Goal: Use online tool/utility: Utilize a website feature to perform a specific function

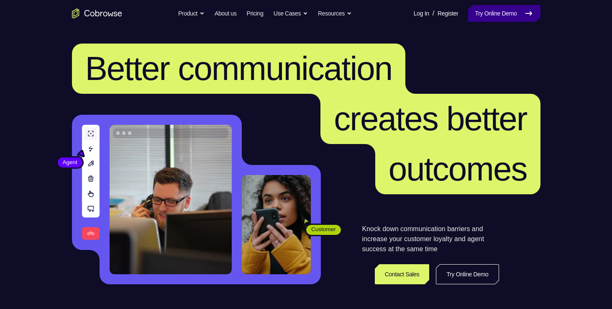
click at [506, 13] on link "Try Online Demo" at bounding box center [504, 13] width 72 height 17
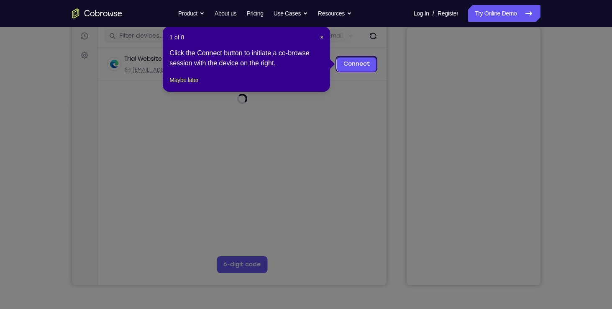
scroll to position [103, 0]
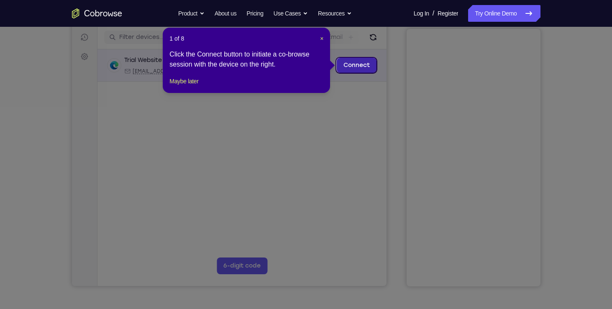
click at [354, 67] on link "Connect" at bounding box center [356, 65] width 40 height 15
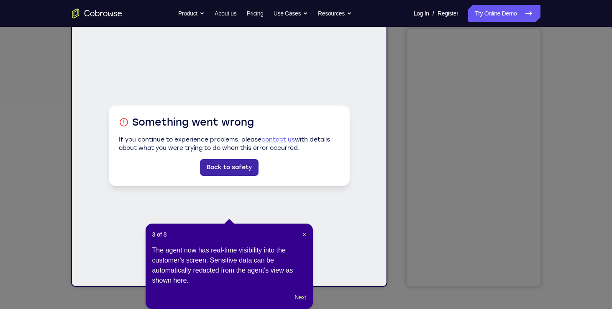
click at [236, 171] on link "Back to safety" at bounding box center [229, 167] width 59 height 17
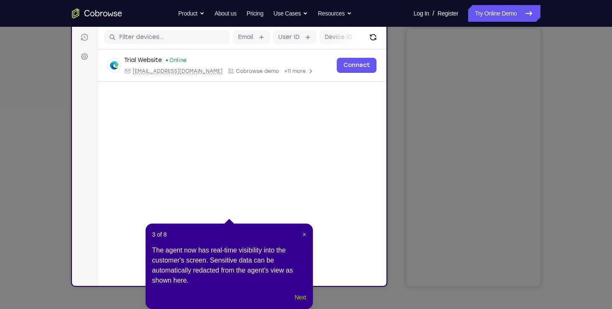
click at [302, 300] on button "Next" at bounding box center [300, 297] width 11 height 10
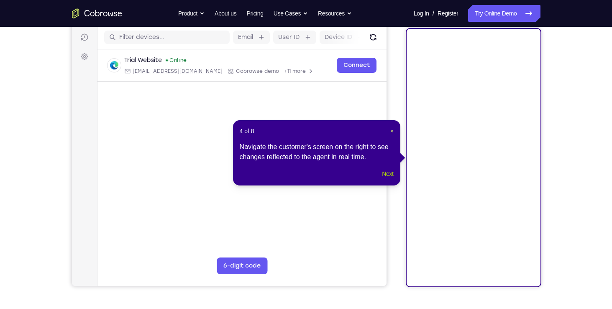
click at [387, 179] on button "Next" at bounding box center [387, 174] width 11 height 10
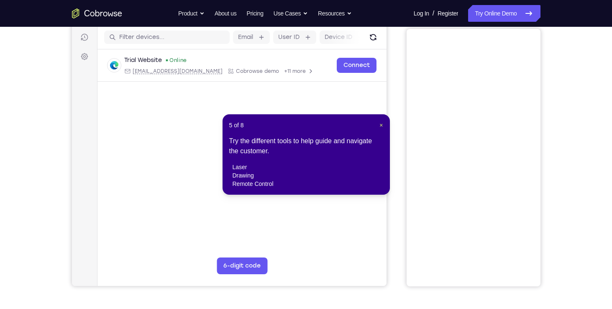
click at [386, 120] on div "5 of 8 × Try the different tools to help guide and navigate the customer. laser…" at bounding box center [306, 154] width 167 height 80
click at [382, 122] on span "×" at bounding box center [381, 125] width 3 height 7
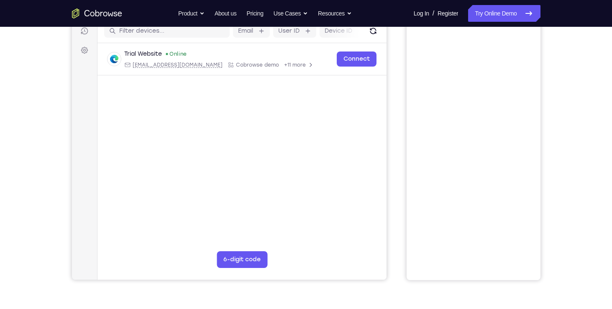
scroll to position [63, 0]
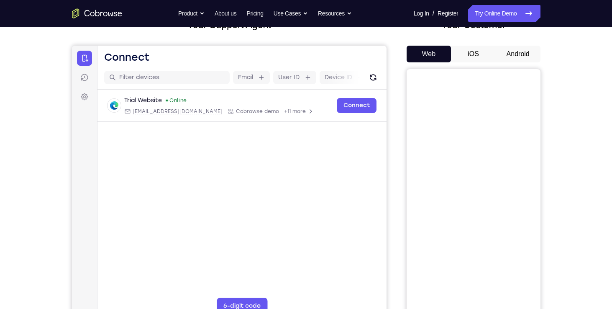
click at [475, 53] on button "iOS" at bounding box center [473, 54] width 45 height 17
click at [525, 54] on button "Android" at bounding box center [518, 54] width 45 height 17
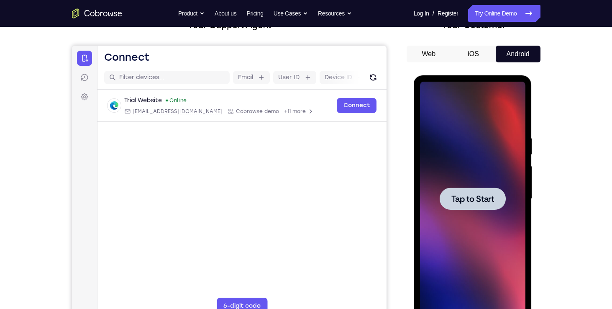
scroll to position [0, 0]
click at [485, 204] on div at bounding box center [473, 198] width 66 height 22
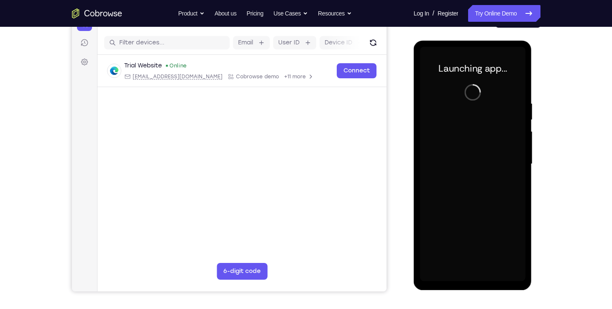
scroll to position [98, 0]
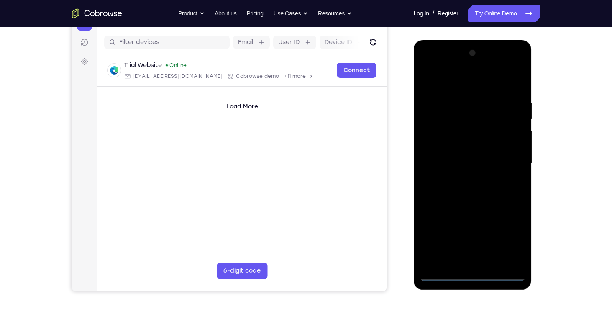
click at [426, 67] on div at bounding box center [472, 163] width 105 height 234
click at [470, 119] on div at bounding box center [472, 163] width 105 height 234
click at [488, 141] on div at bounding box center [472, 163] width 105 height 234
click at [503, 154] on div at bounding box center [472, 163] width 105 height 234
click at [447, 119] on div at bounding box center [472, 163] width 105 height 234
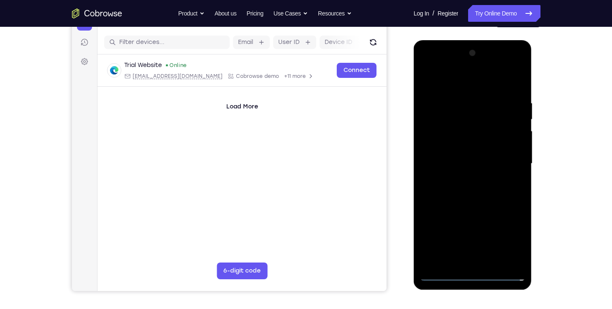
click at [447, 119] on div at bounding box center [472, 163] width 105 height 234
click at [454, 93] on div at bounding box center [472, 163] width 105 height 234
click at [505, 88] on div at bounding box center [472, 163] width 105 height 234
click at [503, 90] on div at bounding box center [472, 163] width 105 height 234
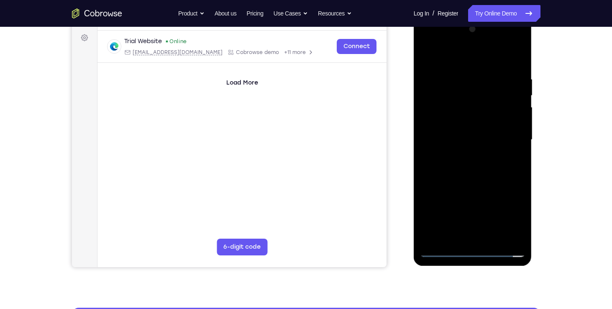
scroll to position [110, 0]
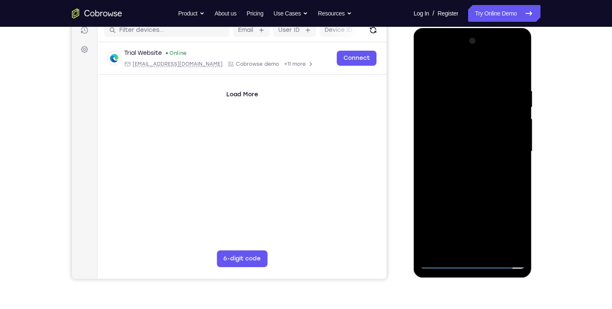
drag, startPoint x: 473, startPoint y: 157, endPoint x: 471, endPoint y: 105, distance: 52.3
click at [471, 105] on div at bounding box center [472, 151] width 105 height 234
drag, startPoint x: 478, startPoint y: 181, endPoint x: 481, endPoint y: 81, distance: 99.6
click at [481, 81] on div at bounding box center [472, 151] width 105 height 234
drag, startPoint x: 490, startPoint y: 180, endPoint x: 501, endPoint y: 88, distance: 92.7
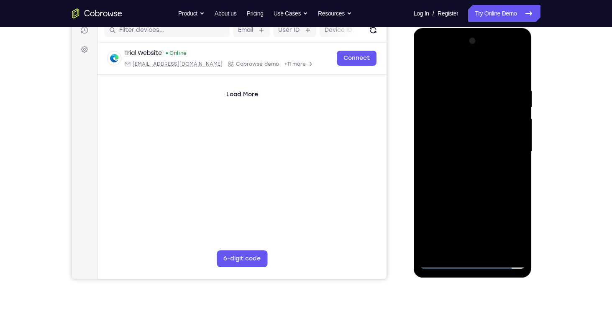
click at [501, 88] on div at bounding box center [472, 151] width 105 height 234
click at [489, 201] on div at bounding box center [472, 151] width 105 height 234
click at [456, 120] on div at bounding box center [472, 151] width 105 height 234
click at [427, 56] on div at bounding box center [472, 151] width 105 height 234
click at [509, 149] on div at bounding box center [472, 151] width 105 height 234
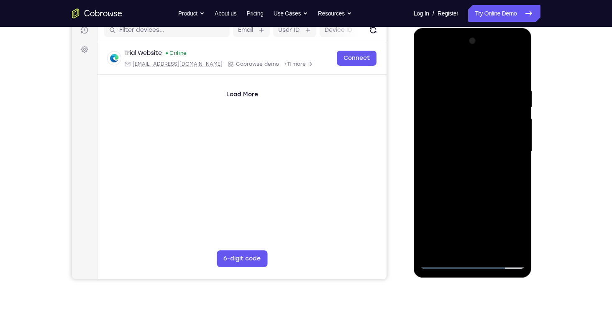
click at [493, 227] on div at bounding box center [472, 151] width 105 height 234
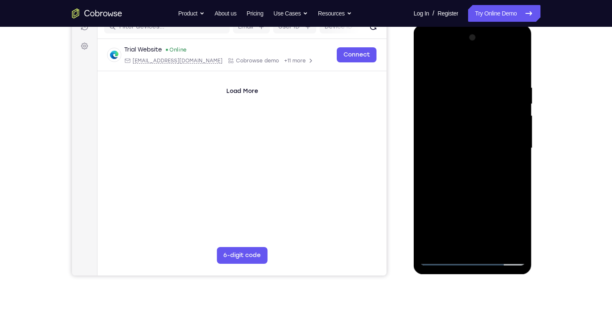
scroll to position [102, 0]
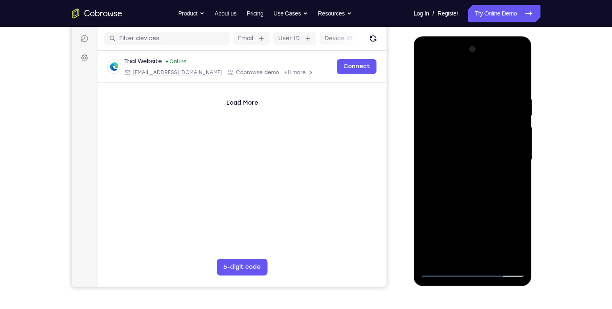
click at [484, 159] on div at bounding box center [472, 160] width 105 height 234
click at [257, 269] on button "6-digit code" at bounding box center [241, 267] width 51 height 17
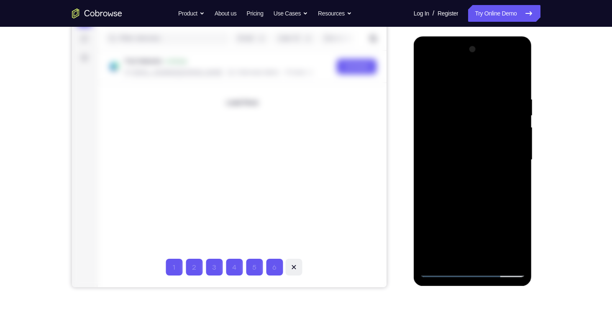
click at [296, 264] on icon at bounding box center [293, 267] width 8 height 8
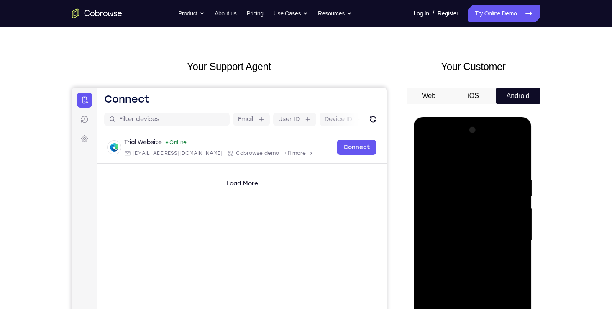
scroll to position [21, 0]
click at [379, 119] on button "Refresh" at bounding box center [372, 119] width 13 height 13
click at [473, 91] on button "iOS" at bounding box center [473, 96] width 45 height 17
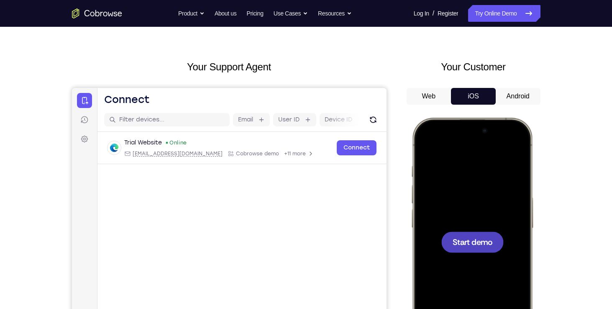
click at [427, 99] on button "Web" at bounding box center [429, 96] width 45 height 17
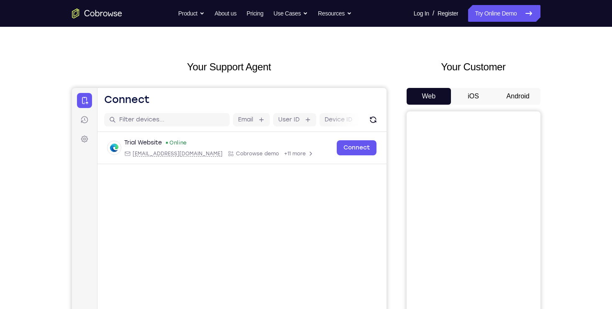
click at [518, 95] on button "Android" at bounding box center [518, 96] width 45 height 17
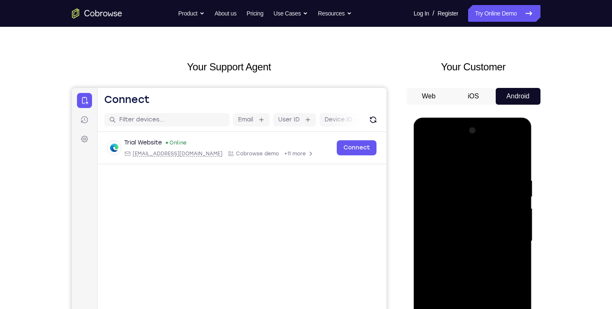
click at [441, 101] on button "Web" at bounding box center [429, 96] width 45 height 17
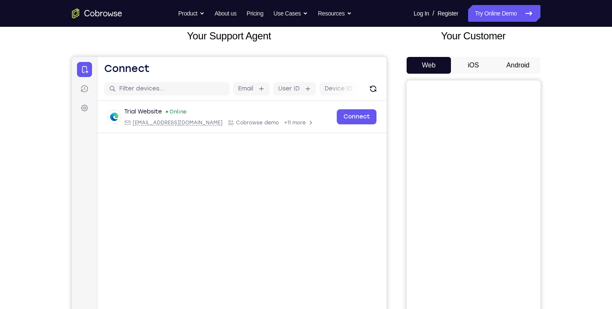
scroll to position [52, 0]
click at [528, 68] on button "Android" at bounding box center [518, 65] width 45 height 17
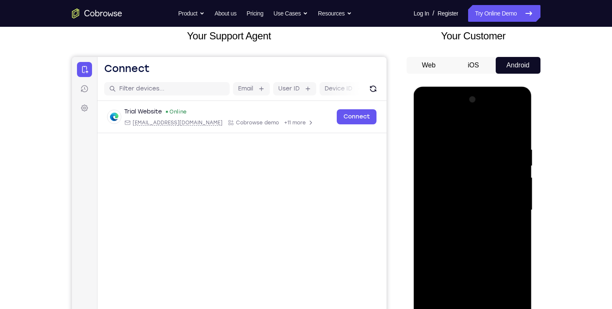
click at [427, 113] on div at bounding box center [472, 210] width 105 height 234
click at [438, 182] on div at bounding box center [472, 210] width 105 height 234
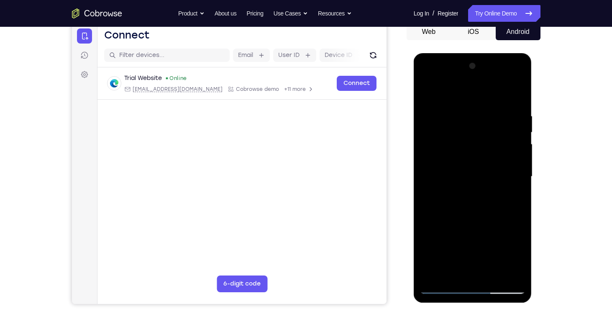
click at [482, 273] on div at bounding box center [472, 176] width 105 height 234
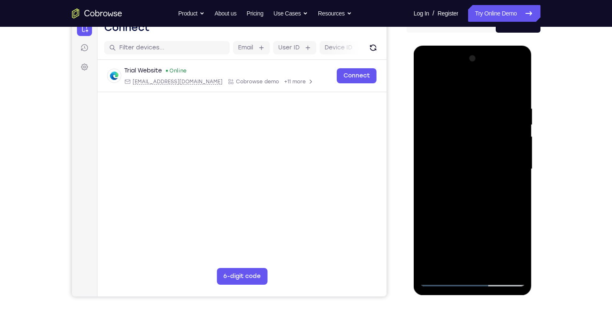
scroll to position [94, 0]
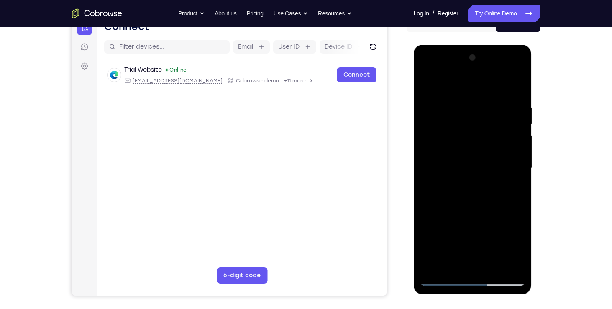
click at [426, 70] on div at bounding box center [472, 168] width 105 height 234
click at [460, 126] on div at bounding box center [472, 168] width 105 height 234
click at [429, 152] on div at bounding box center [472, 168] width 105 height 234
click at [491, 246] on div at bounding box center [472, 168] width 105 height 234
click at [452, 232] on div at bounding box center [472, 168] width 105 height 234
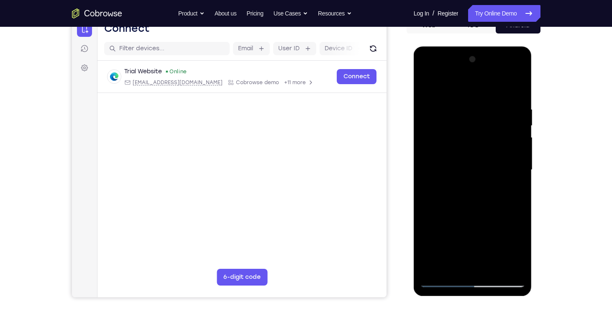
scroll to position [92, 0]
drag, startPoint x: 464, startPoint y: 185, endPoint x: 463, endPoint y: 141, distance: 43.1
click at [463, 141] on div at bounding box center [472, 170] width 105 height 234
click at [509, 197] on div at bounding box center [472, 170] width 105 height 234
click at [426, 85] on div at bounding box center [472, 170] width 105 height 234
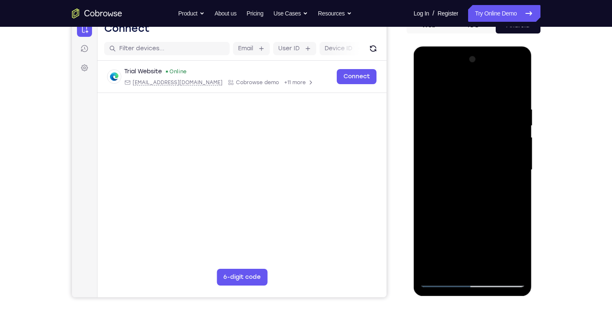
click at [508, 196] on div at bounding box center [472, 170] width 105 height 234
click at [429, 85] on div at bounding box center [472, 170] width 105 height 234
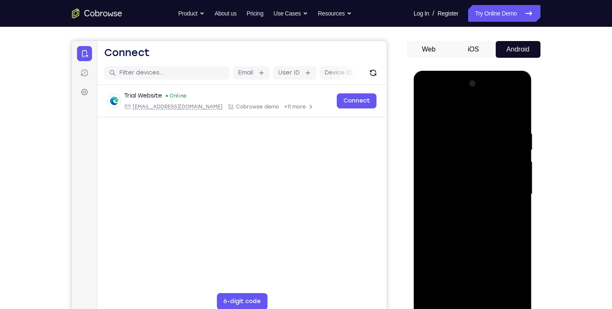
scroll to position [69, 0]
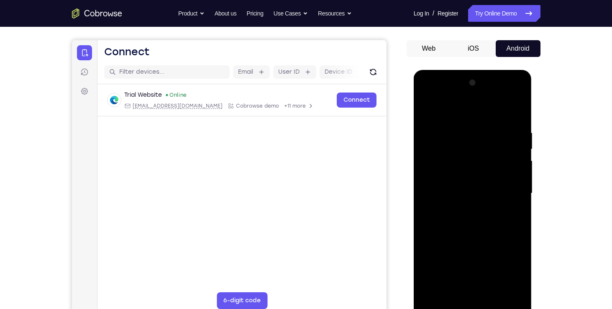
drag, startPoint x: 470, startPoint y: 173, endPoint x: 475, endPoint y: 246, distance: 73.0
click at [475, 246] on div at bounding box center [472, 193] width 105 height 234
drag, startPoint x: 465, startPoint y: 254, endPoint x: 464, endPoint y: 208, distance: 45.2
click at [464, 208] on div at bounding box center [472, 193] width 105 height 234
click at [459, 232] on div at bounding box center [472, 193] width 105 height 234
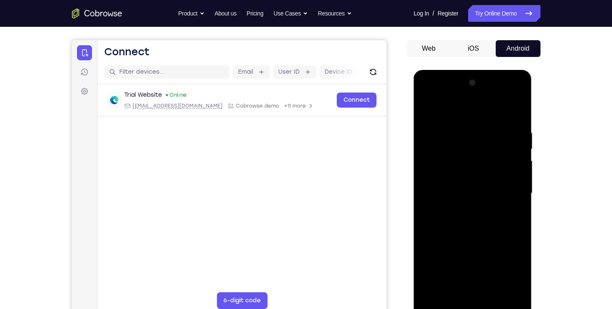
click at [459, 216] on div at bounding box center [472, 193] width 105 height 234
click at [474, 237] on div at bounding box center [472, 193] width 105 height 234
click at [472, 185] on div at bounding box center [472, 193] width 105 height 234
click at [457, 168] on div at bounding box center [472, 193] width 105 height 234
click at [448, 162] on div at bounding box center [472, 193] width 105 height 234
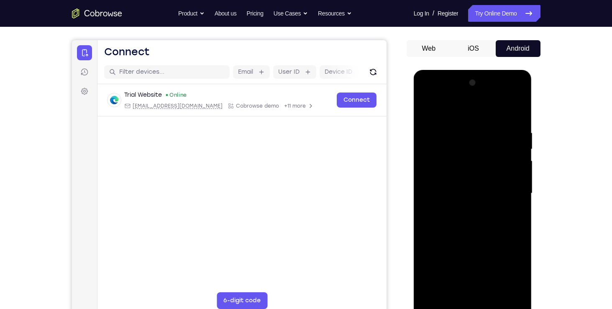
click at [448, 162] on div at bounding box center [472, 193] width 105 height 234
click at [451, 170] on div at bounding box center [472, 193] width 105 height 234
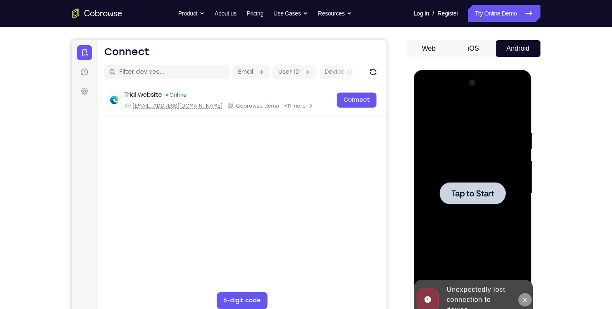
click at [522, 298] on icon at bounding box center [525, 299] width 7 height 7
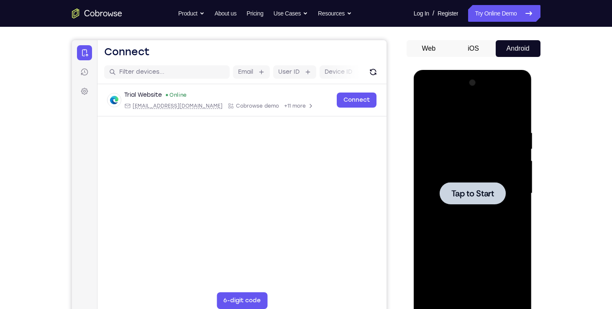
click at [496, 193] on div at bounding box center [473, 193] width 66 height 22
click at [473, 304] on div at bounding box center [472, 193] width 105 height 234
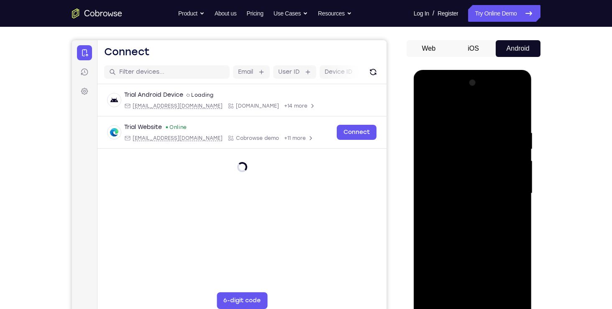
click at [473, 304] on div at bounding box center [472, 193] width 105 height 234
drag, startPoint x: 493, startPoint y: 239, endPoint x: 440, endPoint y: 237, distance: 53.6
click at [440, 237] on div at bounding box center [472, 193] width 105 height 234
click at [515, 272] on div at bounding box center [472, 193] width 105 height 234
click at [429, 95] on div at bounding box center [472, 193] width 105 height 234
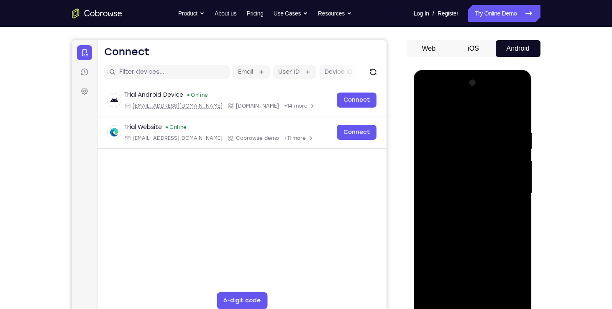
click at [460, 146] on div at bounding box center [472, 193] width 105 height 234
click at [440, 177] on div at bounding box center [472, 193] width 105 height 234
click at [457, 262] on div at bounding box center [472, 193] width 105 height 234
click at [509, 256] on div at bounding box center [472, 193] width 105 height 234
click at [481, 226] on div at bounding box center [472, 193] width 105 height 234
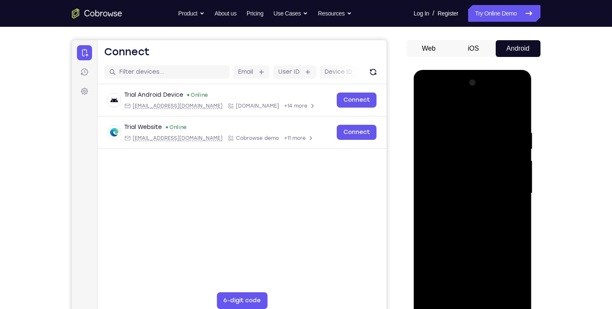
click at [477, 188] on div at bounding box center [472, 193] width 105 height 234
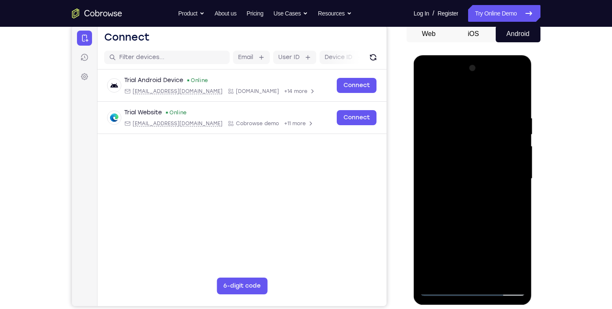
scroll to position [84, 0]
drag, startPoint x: 481, startPoint y: 179, endPoint x: 479, endPoint y: 159, distance: 19.8
click at [479, 159] on div at bounding box center [472, 178] width 105 height 234
click at [513, 192] on div at bounding box center [472, 178] width 105 height 234
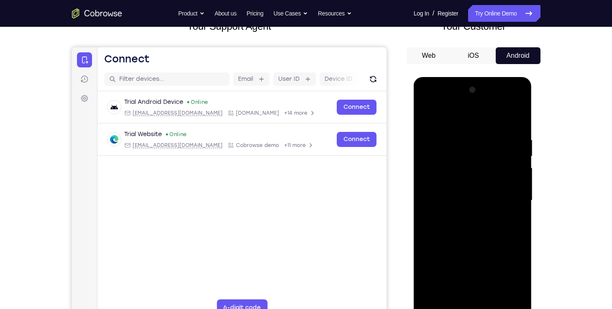
scroll to position [60, 0]
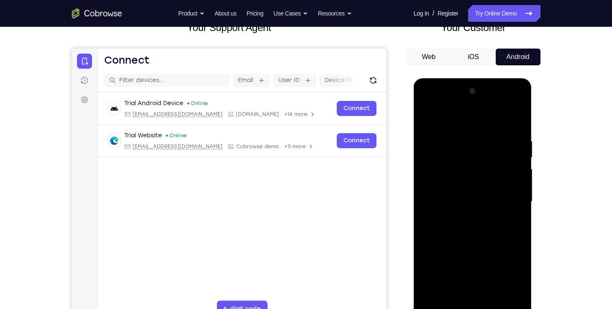
drag, startPoint x: 463, startPoint y: 133, endPoint x: 466, endPoint y: 173, distance: 40.7
click at [466, 173] on div at bounding box center [472, 202] width 105 height 234
drag, startPoint x: 466, startPoint y: 173, endPoint x: 465, endPoint y: 118, distance: 55.2
click at [465, 118] on div at bounding box center [472, 202] width 105 height 234
click at [441, 162] on div at bounding box center [472, 202] width 105 height 234
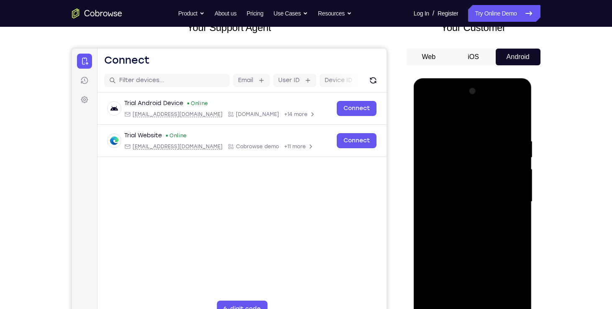
click at [458, 144] on div at bounding box center [472, 202] width 105 height 234
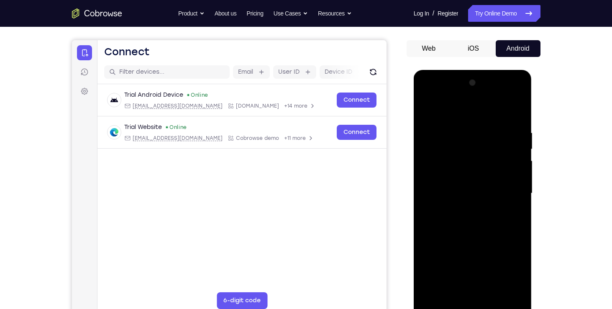
drag, startPoint x: 475, startPoint y: 245, endPoint x: 467, endPoint y: 209, distance: 36.6
click at [467, 209] on div at bounding box center [472, 193] width 105 height 234
click at [441, 301] on div at bounding box center [472, 193] width 105 height 234
click at [443, 303] on div at bounding box center [472, 193] width 105 height 234
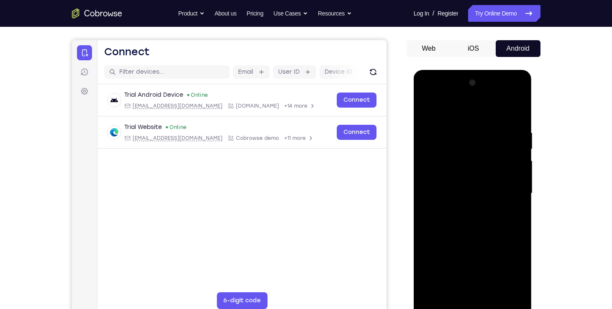
click at [444, 300] on div at bounding box center [472, 193] width 105 height 234
click at [444, 304] on div at bounding box center [472, 193] width 105 height 234
click at [481, 223] on div at bounding box center [472, 193] width 105 height 234
click at [441, 166] on div at bounding box center [472, 193] width 105 height 234
click at [504, 178] on div at bounding box center [472, 193] width 105 height 234
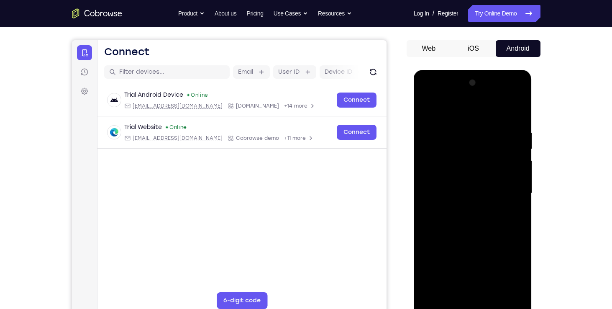
click at [495, 180] on div at bounding box center [472, 193] width 105 height 234
click at [492, 180] on div at bounding box center [472, 193] width 105 height 234
click at [462, 169] on div at bounding box center [472, 193] width 105 height 234
drag, startPoint x: 469, startPoint y: 180, endPoint x: 463, endPoint y: 125, distance: 55.6
click at [463, 125] on div at bounding box center [472, 193] width 105 height 234
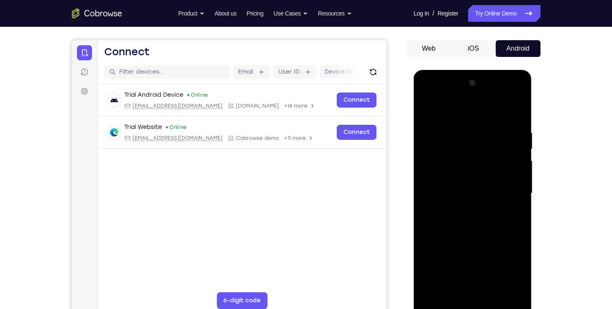
click at [470, 175] on div at bounding box center [472, 193] width 105 height 234
click at [479, 151] on div at bounding box center [472, 193] width 105 height 234
click at [449, 122] on div at bounding box center [472, 193] width 105 height 234
drag, startPoint x: 466, startPoint y: 150, endPoint x: 468, endPoint y: 246, distance: 95.4
click at [468, 246] on div at bounding box center [472, 193] width 105 height 234
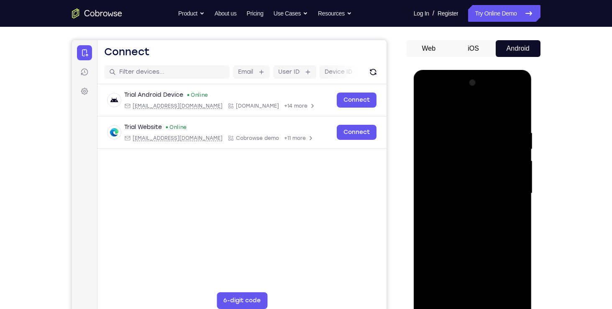
drag, startPoint x: 473, startPoint y: 162, endPoint x: 477, endPoint y: 278, distance: 116.8
click at [477, 278] on div at bounding box center [472, 193] width 105 height 234
click at [475, 149] on div at bounding box center [472, 193] width 105 height 234
click at [446, 150] on div at bounding box center [472, 193] width 105 height 234
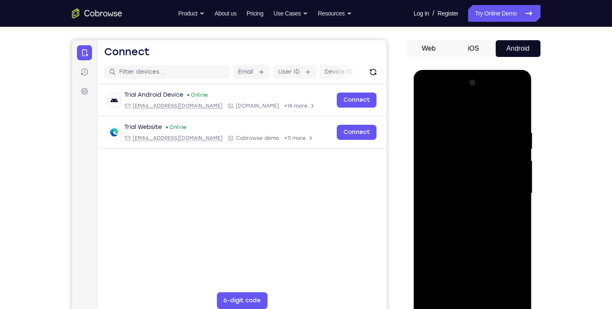
click at [446, 150] on div at bounding box center [472, 193] width 105 height 234
click at [501, 154] on div at bounding box center [472, 193] width 105 height 234
click at [474, 192] on div at bounding box center [472, 193] width 105 height 234
click at [493, 234] on div at bounding box center [472, 193] width 105 height 234
click at [484, 285] on div at bounding box center [472, 193] width 105 height 234
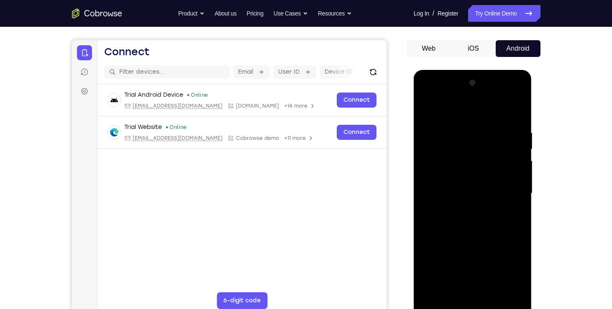
click at [444, 136] on div at bounding box center [472, 193] width 105 height 234
drag, startPoint x: 444, startPoint y: 136, endPoint x: 437, endPoint y: 138, distance: 6.5
click at [437, 138] on div at bounding box center [472, 193] width 105 height 234
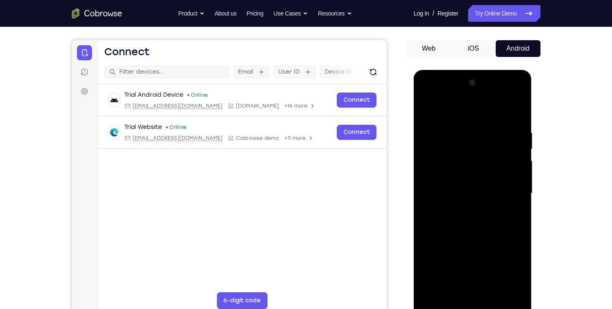
click at [437, 138] on div at bounding box center [472, 193] width 105 height 234
click at [452, 137] on div at bounding box center [472, 193] width 105 height 234
click at [482, 198] on div at bounding box center [472, 193] width 105 height 234
click at [491, 197] on div at bounding box center [472, 193] width 105 height 234
click at [480, 288] on div at bounding box center [472, 193] width 105 height 234
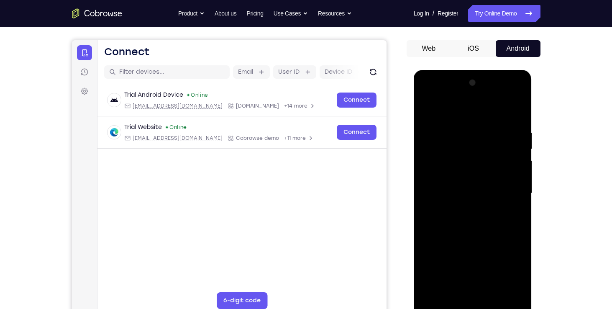
click at [509, 110] on div at bounding box center [472, 193] width 105 height 234
drag, startPoint x: 481, startPoint y: 199, endPoint x: 486, endPoint y: 163, distance: 35.9
click at [486, 163] on div at bounding box center [472, 193] width 105 height 234
click at [471, 198] on div at bounding box center [472, 193] width 105 height 234
click at [477, 233] on div at bounding box center [472, 193] width 105 height 234
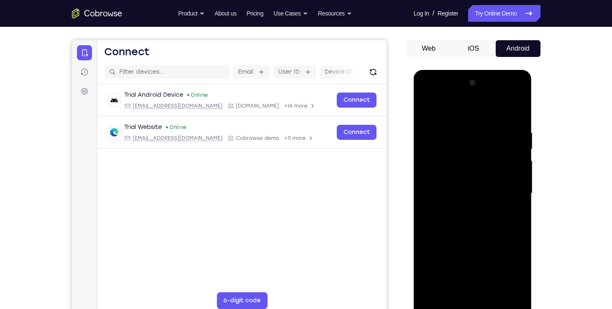
drag, startPoint x: 477, startPoint y: 230, endPoint x: 476, endPoint y: 125, distance: 105.5
click at [476, 125] on div at bounding box center [472, 193] width 105 height 234
drag, startPoint x: 475, startPoint y: 227, endPoint x: 477, endPoint y: 168, distance: 59.1
click at [477, 168] on div at bounding box center [472, 193] width 105 height 234
click at [447, 175] on div at bounding box center [472, 193] width 105 height 234
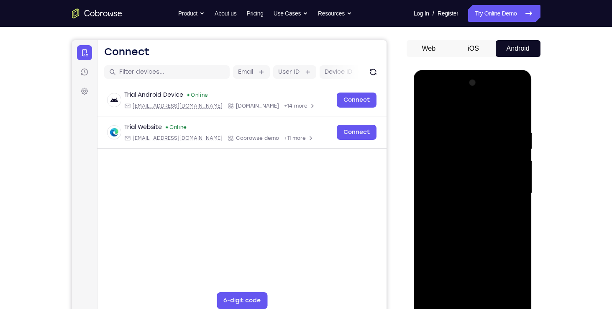
click at [508, 285] on div at bounding box center [472, 193] width 105 height 234
click at [507, 211] on div at bounding box center [472, 193] width 105 height 234
click at [506, 239] on div at bounding box center [472, 193] width 105 height 234
click at [475, 289] on div at bounding box center [472, 193] width 105 height 234
click at [427, 108] on div at bounding box center [472, 193] width 105 height 234
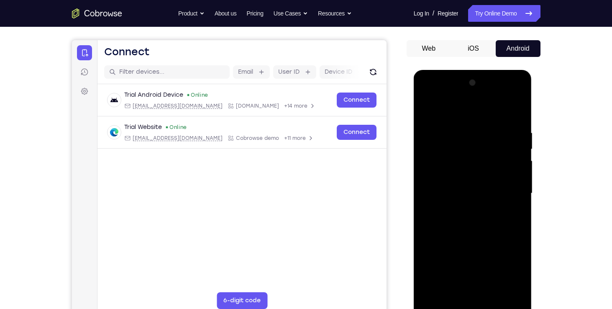
click at [464, 256] on div at bounding box center [472, 193] width 105 height 234
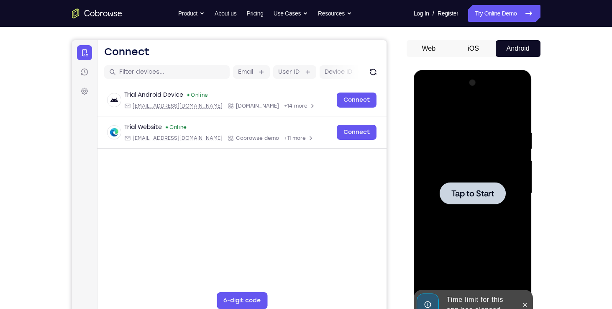
click at [466, 197] on span "Tap to Start" at bounding box center [472, 193] width 43 height 8
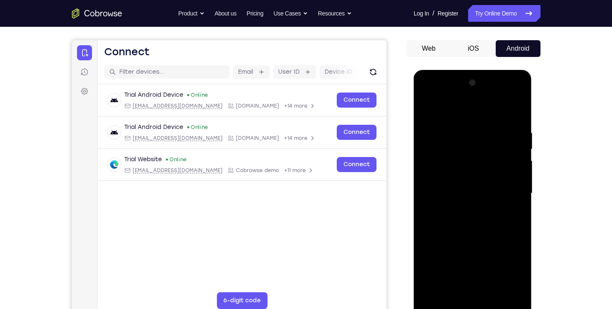
click at [474, 303] on div at bounding box center [472, 193] width 105 height 234
click at [504, 266] on div at bounding box center [472, 193] width 105 height 234
click at [427, 95] on div at bounding box center [472, 193] width 105 height 234
click at [447, 149] on div at bounding box center [472, 193] width 105 height 234
click at [439, 176] on div at bounding box center [472, 193] width 105 height 234
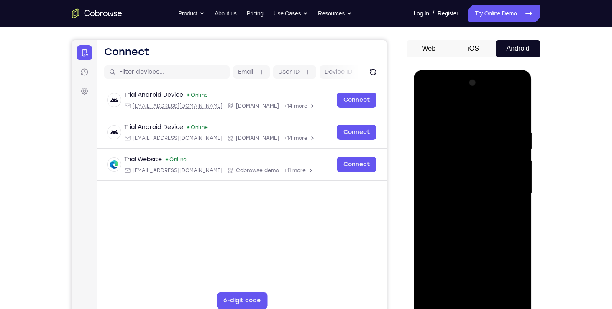
click at [459, 252] on div at bounding box center [472, 193] width 105 height 234
click at [506, 256] on div at bounding box center [472, 193] width 105 height 234
click at [474, 208] on div at bounding box center [472, 193] width 105 height 234
click at [462, 210] on div at bounding box center [472, 193] width 105 height 234
click at [457, 198] on div at bounding box center [472, 193] width 105 height 234
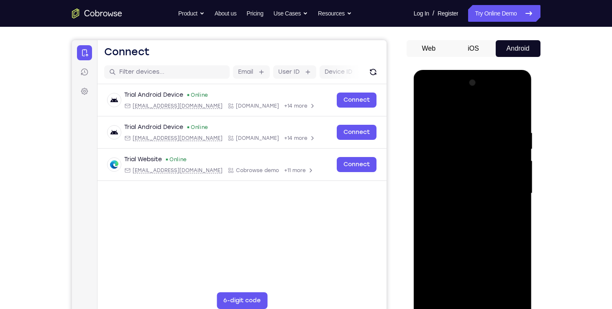
click at [438, 189] on div at bounding box center [472, 193] width 105 height 234
click at [466, 257] on div at bounding box center [472, 193] width 105 height 234
drag, startPoint x: 488, startPoint y: 210, endPoint x: 477, endPoint y: 131, distance: 79.9
click at [477, 131] on div at bounding box center [472, 193] width 105 height 234
drag, startPoint x: 489, startPoint y: 227, endPoint x: 489, endPoint y: 151, distance: 75.3
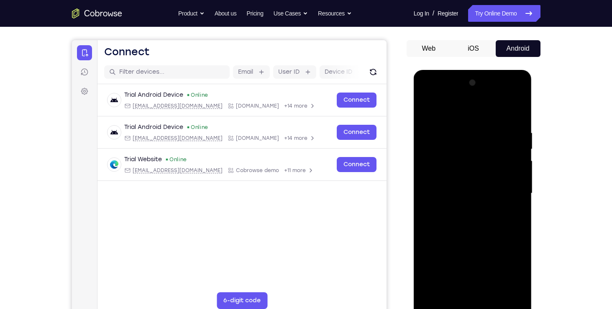
click at [489, 151] on div at bounding box center [472, 193] width 105 height 234
click at [507, 249] on div at bounding box center [472, 193] width 105 height 234
drag, startPoint x: 488, startPoint y: 187, endPoint x: 496, endPoint y: 104, distance: 83.2
click at [496, 104] on div at bounding box center [472, 193] width 105 height 234
drag, startPoint x: 478, startPoint y: 237, endPoint x: 473, endPoint y: 118, distance: 119.0
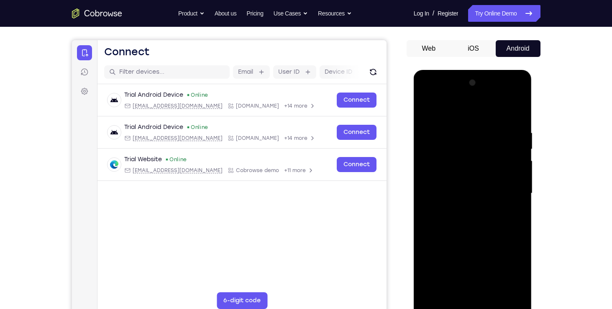
click at [473, 118] on div at bounding box center [472, 193] width 105 height 234
drag, startPoint x: 469, startPoint y: 230, endPoint x: 466, endPoint y: 131, distance: 98.8
click at [466, 131] on div at bounding box center [472, 193] width 105 height 234
click at [505, 181] on div at bounding box center [472, 193] width 105 height 234
drag, startPoint x: 499, startPoint y: 163, endPoint x: 499, endPoint y: 213, distance: 50.2
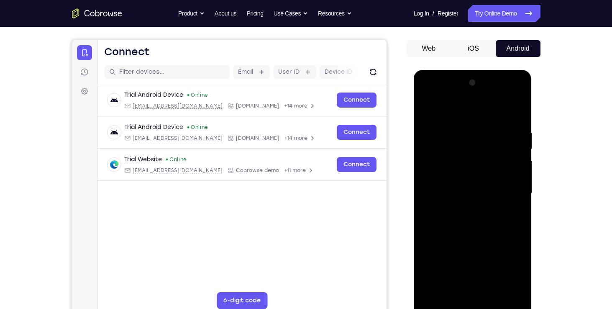
click at [499, 213] on div at bounding box center [472, 193] width 105 height 234
drag, startPoint x: 469, startPoint y: 192, endPoint x: 475, endPoint y: 264, distance: 72.2
click at [475, 264] on div at bounding box center [472, 193] width 105 height 234
click at [425, 108] on div at bounding box center [472, 193] width 105 height 234
click at [456, 243] on div at bounding box center [472, 193] width 105 height 234
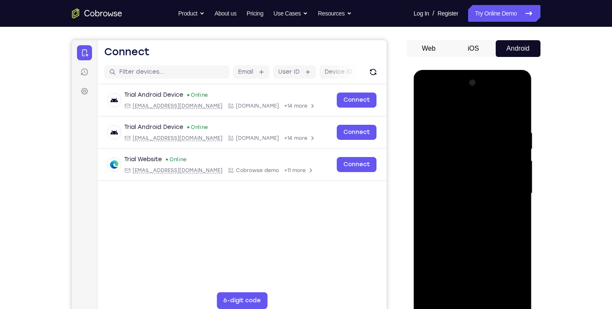
click at [502, 267] on div at bounding box center [472, 193] width 105 height 234
click at [427, 108] on div at bounding box center [472, 193] width 105 height 234
click at [428, 108] on div at bounding box center [472, 193] width 105 height 234
click at [471, 280] on div at bounding box center [472, 193] width 105 height 234
click at [426, 106] on div at bounding box center [472, 193] width 105 height 234
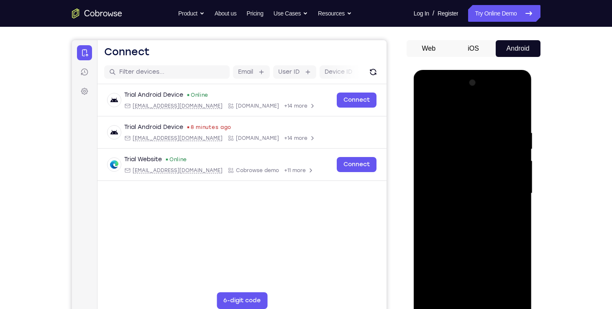
click at [424, 107] on div at bounding box center [472, 193] width 105 height 234
click at [462, 271] on div at bounding box center [472, 193] width 105 height 234
click at [443, 148] on div at bounding box center [472, 193] width 105 height 234
drag, startPoint x: 469, startPoint y: 160, endPoint x: 471, endPoint y: 96, distance: 63.6
click at [471, 96] on div at bounding box center [472, 193] width 105 height 234
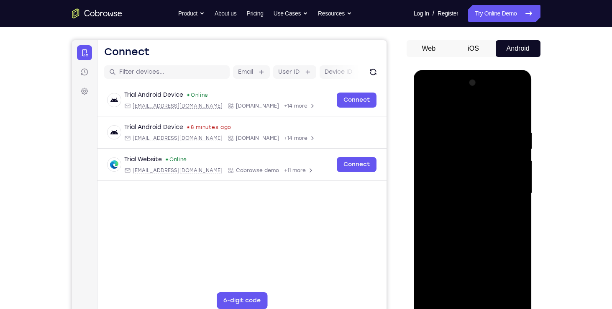
drag, startPoint x: 453, startPoint y: 126, endPoint x: 465, endPoint y: 265, distance: 140.2
click at [465, 265] on div at bounding box center [472, 193] width 105 height 234
click at [429, 108] on div at bounding box center [472, 193] width 105 height 234
click at [454, 185] on div at bounding box center [472, 193] width 105 height 234
click at [445, 158] on div at bounding box center [472, 193] width 105 height 234
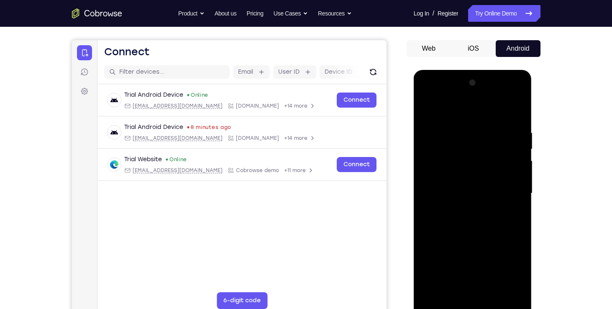
click at [451, 147] on div at bounding box center [472, 193] width 105 height 234
click at [424, 110] on div at bounding box center [472, 193] width 105 height 234
click at [426, 110] on div at bounding box center [472, 193] width 105 height 234
click at [458, 228] on div at bounding box center [472, 193] width 105 height 234
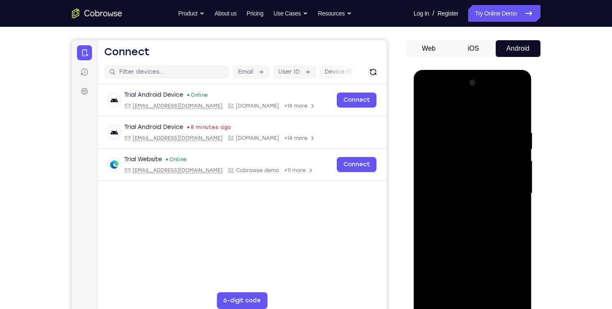
click at [427, 110] on div at bounding box center [472, 193] width 105 height 234
click at [459, 181] on div at bounding box center [472, 193] width 105 height 234
click at [474, 193] on div at bounding box center [472, 193] width 105 height 234
click at [428, 107] on div at bounding box center [472, 193] width 105 height 234
click at [508, 178] on div at bounding box center [472, 193] width 105 height 234
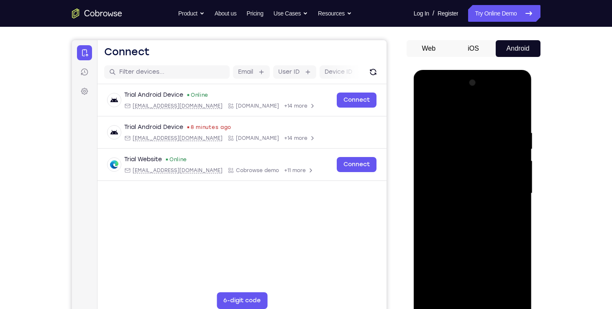
click at [426, 108] on div at bounding box center [472, 193] width 105 height 234
click at [482, 154] on div at bounding box center [472, 193] width 105 height 234
click at [428, 112] on div at bounding box center [472, 193] width 105 height 234
click at [469, 141] on div at bounding box center [472, 193] width 105 height 234
drag, startPoint x: 482, startPoint y: 203, endPoint x: 492, endPoint y: 206, distance: 10.5
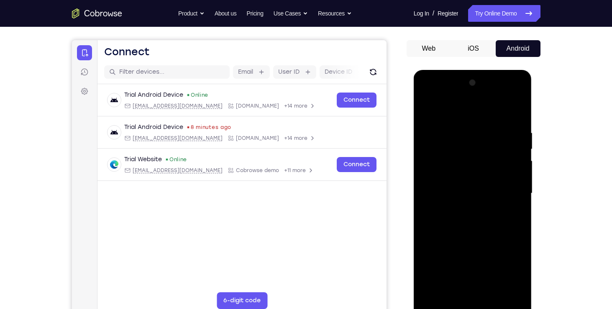
click at [492, 206] on div at bounding box center [472, 193] width 105 height 234
click at [428, 109] on div at bounding box center [472, 193] width 105 height 234
click at [426, 108] on div at bounding box center [472, 193] width 105 height 234
click at [482, 292] on div at bounding box center [472, 193] width 105 height 234
click at [430, 296] on div at bounding box center [472, 193] width 105 height 234
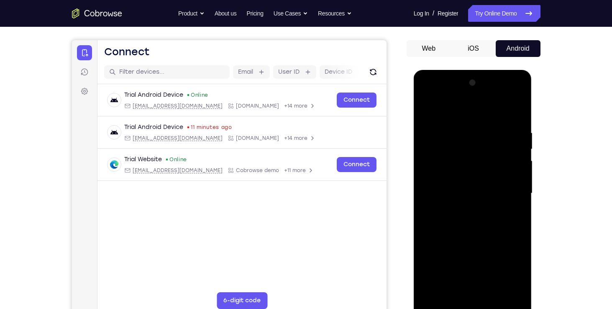
click at [429, 288] on div at bounding box center [472, 193] width 105 height 234
drag, startPoint x: 451, startPoint y: 200, endPoint x: 462, endPoint y: 100, distance: 101.1
click at [462, 100] on div at bounding box center [472, 193] width 105 height 234
drag, startPoint x: 447, startPoint y: 222, endPoint x: 457, endPoint y: 138, distance: 84.6
click at [457, 138] on div at bounding box center [472, 193] width 105 height 234
